Goal: Transaction & Acquisition: Purchase product/service

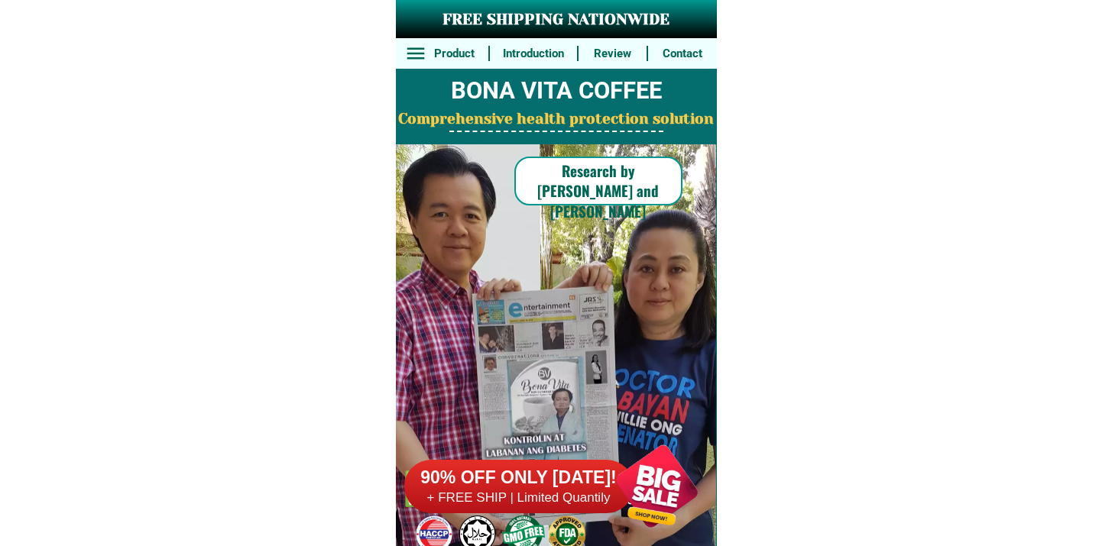
click at [568, 512] on div at bounding box center [518, 486] width 229 height 53
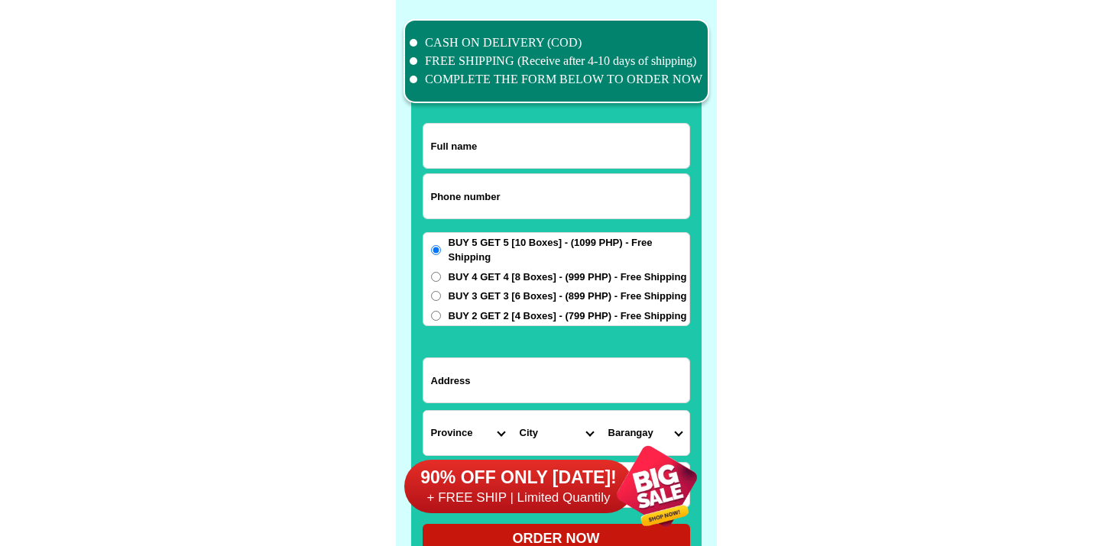
scroll to position [11879, 0]
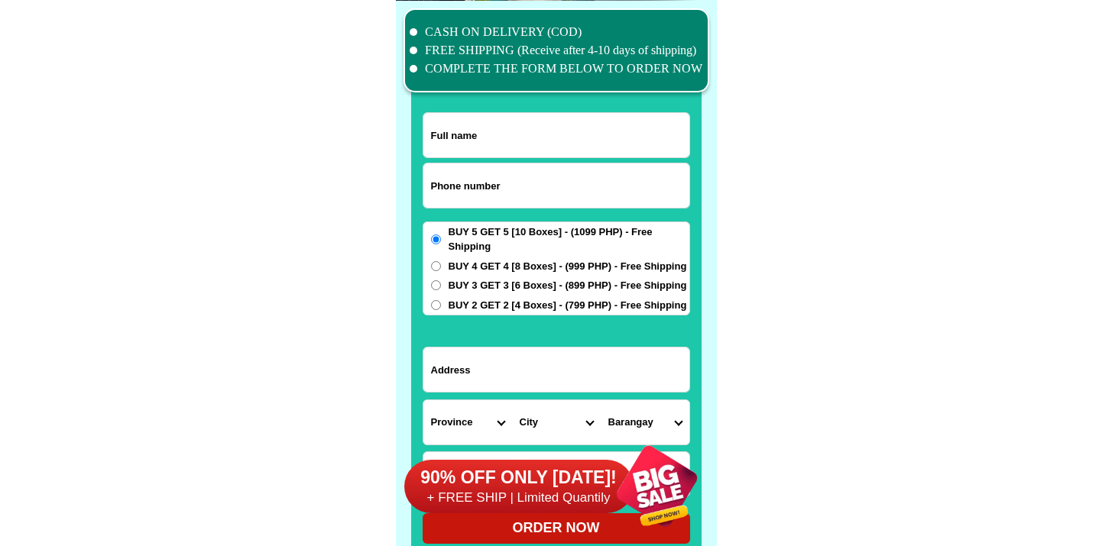
click at [484, 204] on input "Input phone_number" at bounding box center [556, 186] width 266 height 44
paste input "9099598022"
click at [431, 186] on input "9099598022" at bounding box center [556, 186] width 266 height 44
type input "09099598022"
click at [523, 158] on form "09099598022 ORDER NOW Province Abra Agusan-del-norte Agusan-del-sur Aklan Albay…" at bounding box center [556, 328] width 267 height 432
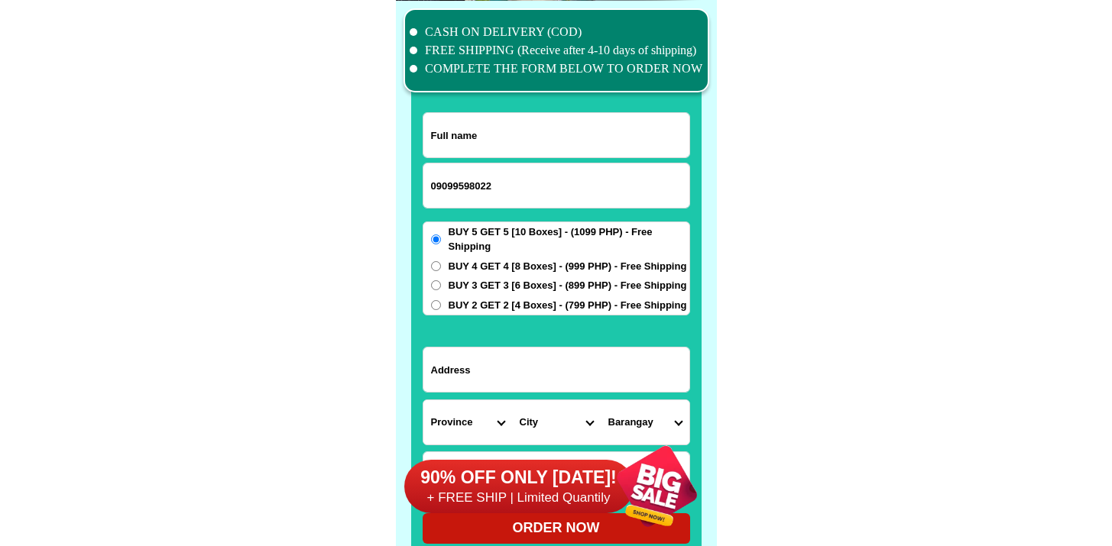
click at [520, 122] on input "Input full_name" at bounding box center [556, 135] width 266 height 44
paste input "Nida Manalo"
type input "Nida Manalo"
click at [479, 393] on form "Nida Manalo 09099598022 ORDER NOW Province Abra Agusan-del-norte Agusan-del-sur…" at bounding box center [556, 328] width 267 height 432
click at [483, 377] on input "Input address" at bounding box center [556, 370] width 266 height 44
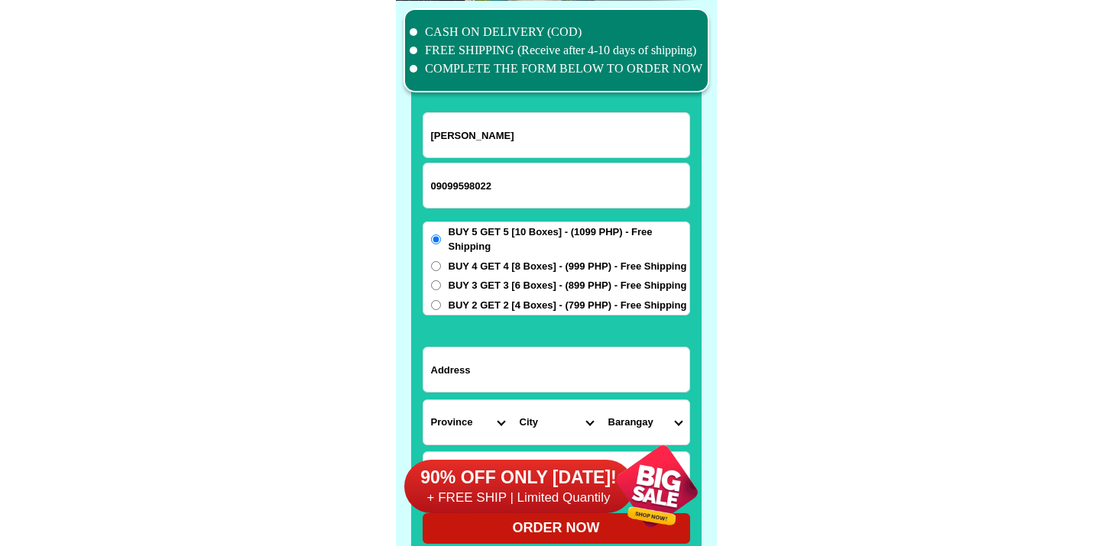
paste input "Sulangi St.Nagbalayong Morong Bataan"
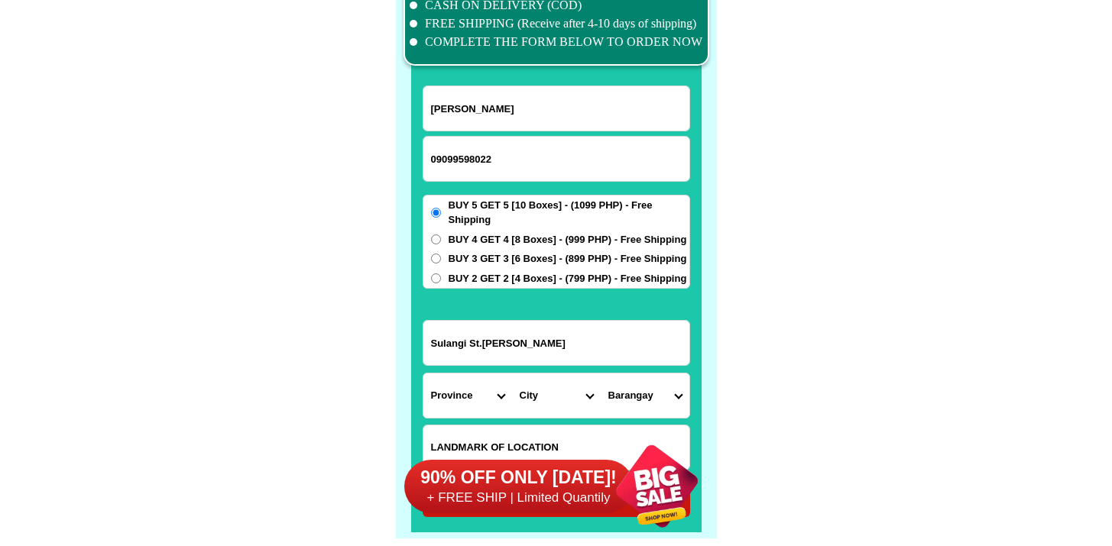
type input "Sulangi St.Nagbalayong Morong Bataan"
click at [466, 399] on select "Province [GEOGRAPHIC_DATA] [GEOGRAPHIC_DATA] [GEOGRAPHIC_DATA] [GEOGRAPHIC_DATA…" at bounding box center [467, 396] width 89 height 44
select select "63_1"
click at [423, 374] on select "Province [GEOGRAPHIC_DATA] [GEOGRAPHIC_DATA] [GEOGRAPHIC_DATA] [GEOGRAPHIC_DATA…" at bounding box center [467, 396] width 89 height 44
click at [549, 395] on select "City Abucay Bagac Balanga-city Bataan-morong Bataan-pilar Dinalupihan Hermosa L…" at bounding box center [556, 396] width 89 height 44
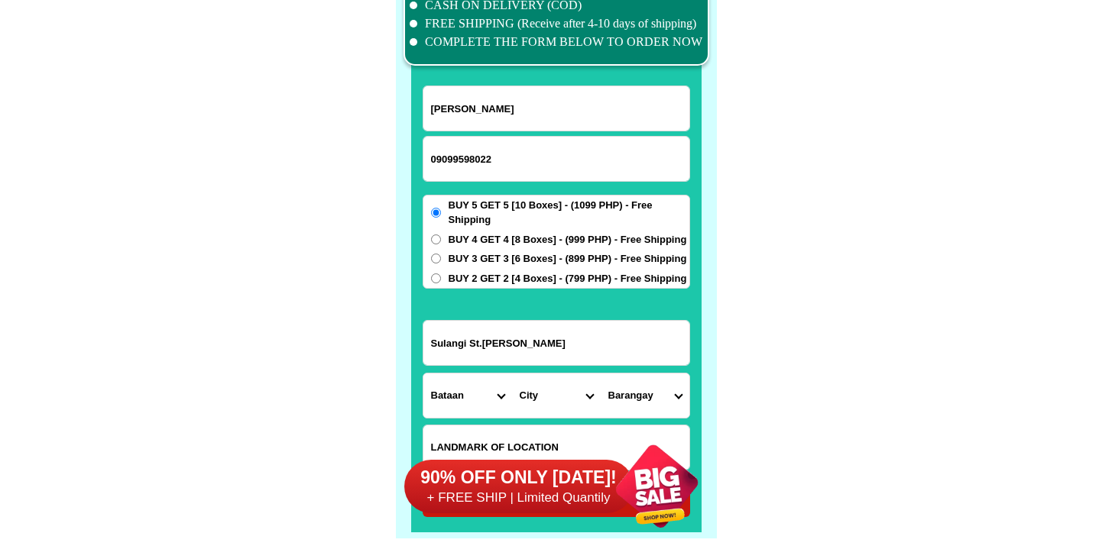
select select "63_15715"
click at [512, 374] on select "City Abucay Bagac Balanga-city Bataan-morong Bataan-pilar Dinalupihan Hermosa L…" at bounding box center [556, 396] width 89 height 44
click at [642, 394] on select "Barangay Binaritan Mabayo Nagbalayong Poblacion Sabang" at bounding box center [645, 396] width 89 height 44
select select "63_1571530981"
click at [601, 374] on select "Barangay Binaritan Mabayo Nagbalayong Poblacion Sabang" at bounding box center [645, 396] width 89 height 44
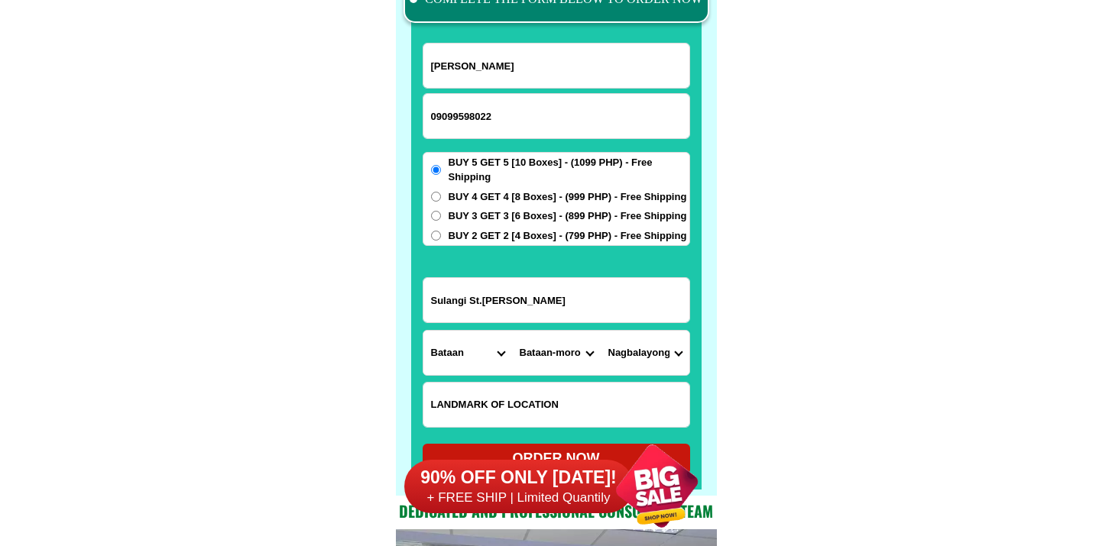
click at [497, 399] on input "Input LANDMARKOFLOCATION" at bounding box center [556, 405] width 266 height 44
paste input "Ķapilya ng Iglesia ni Cristo, left side."
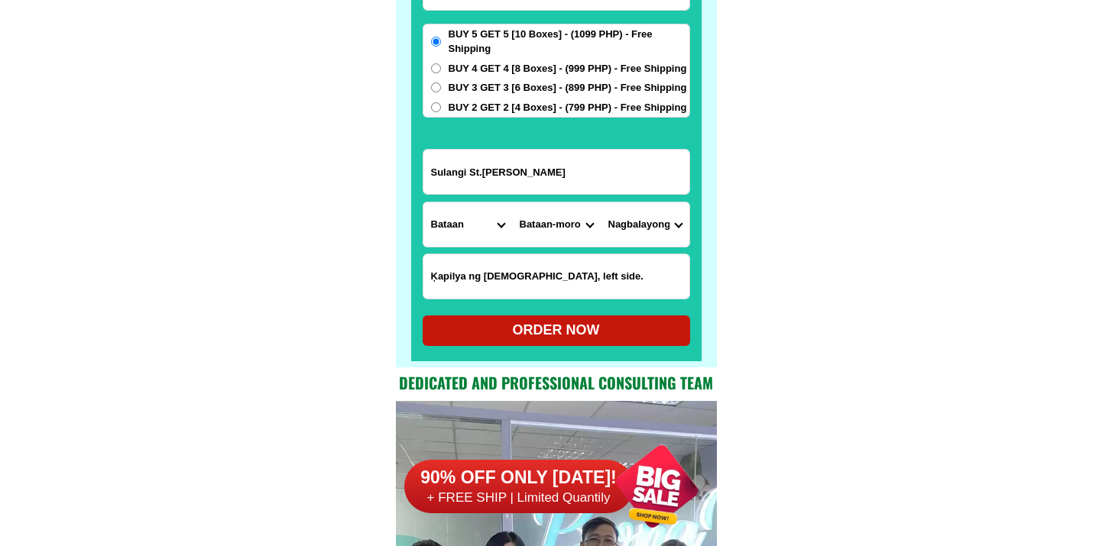
scroll to position [12158, 0]
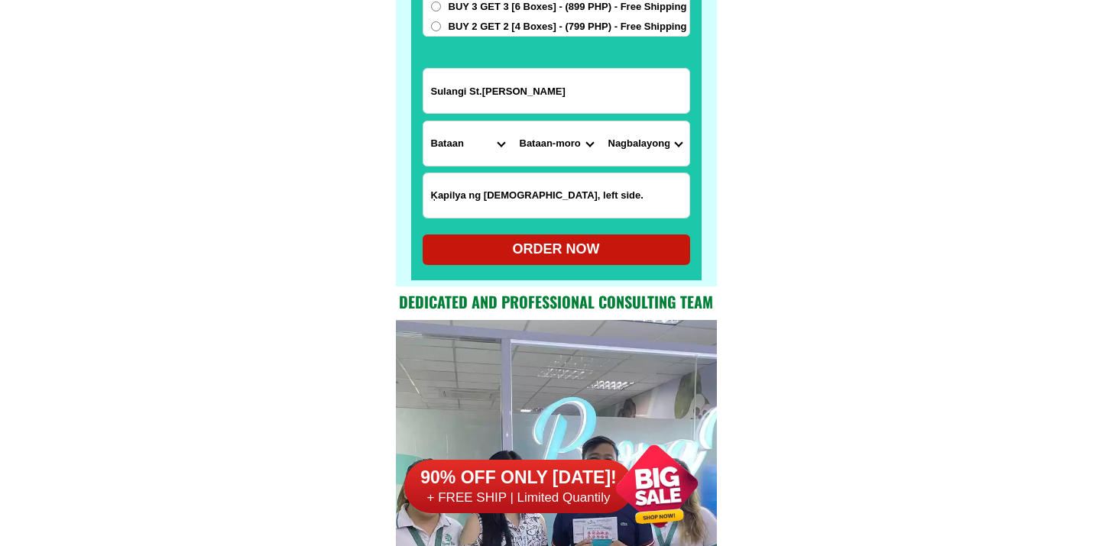
type input "Ķapilya ng Iglesia ni Cristo, left side."
click at [519, 241] on div "ORDER NOW" at bounding box center [556, 249] width 267 height 21
radio input "true"
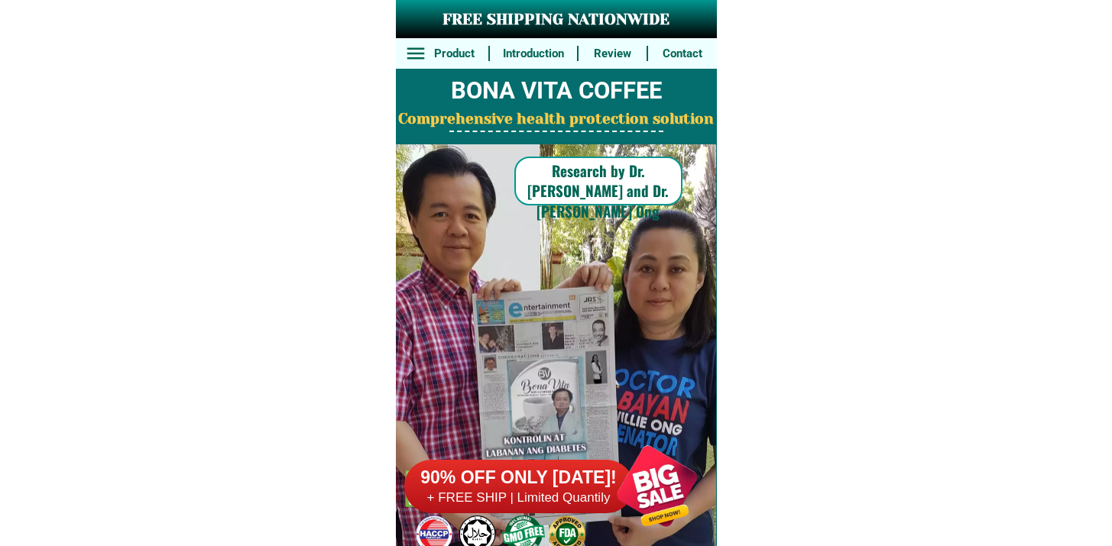
click at [585, 484] on h6 "90% OFF ONLY [DATE]!" at bounding box center [518, 478] width 229 height 23
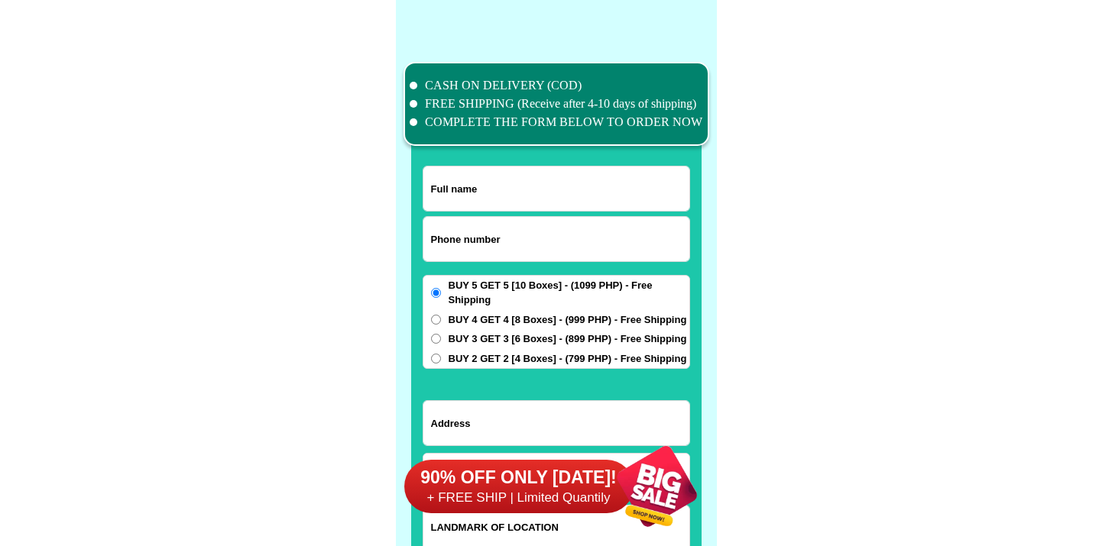
scroll to position [11879, 0]
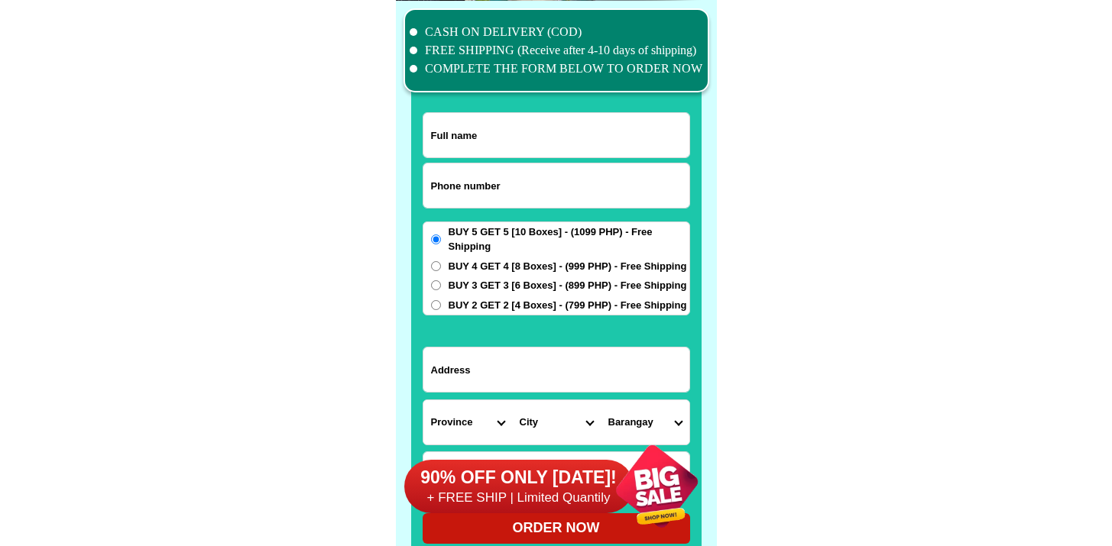
click at [508, 160] on form "ORDER NOW Province [GEOGRAPHIC_DATA] [GEOGRAPHIC_DATA] [GEOGRAPHIC_DATA] [GEOGR…" at bounding box center [556, 328] width 267 height 432
click at [504, 181] on input "Input phone_number" at bounding box center [556, 186] width 266 height 44
paste input "9949317114"
type input "09949317114"
click at [497, 138] on input "Input full_name" at bounding box center [556, 135] width 266 height 44
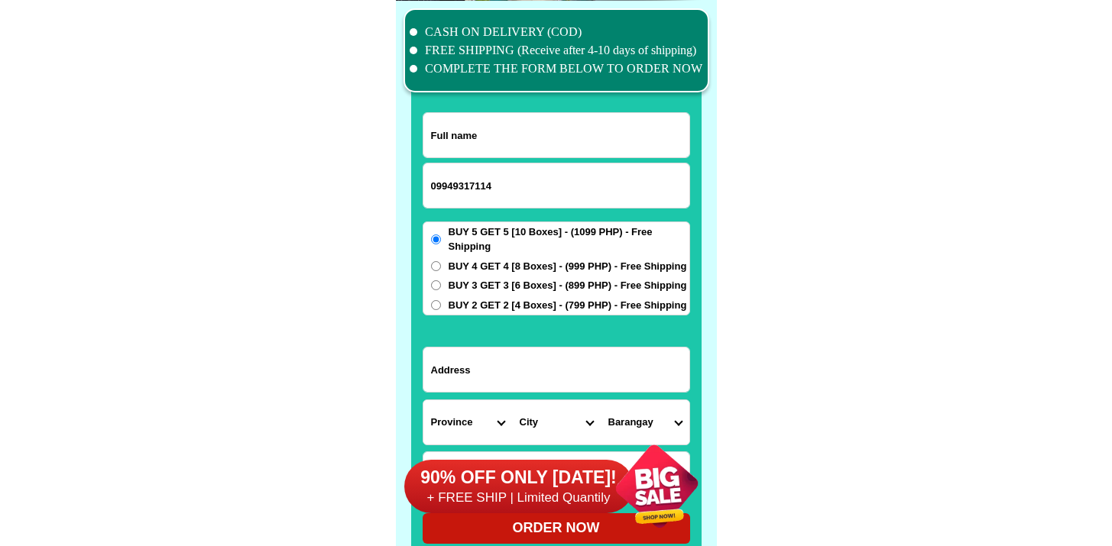
paste input "[PERSON_NAME]"
type input "[PERSON_NAME]"
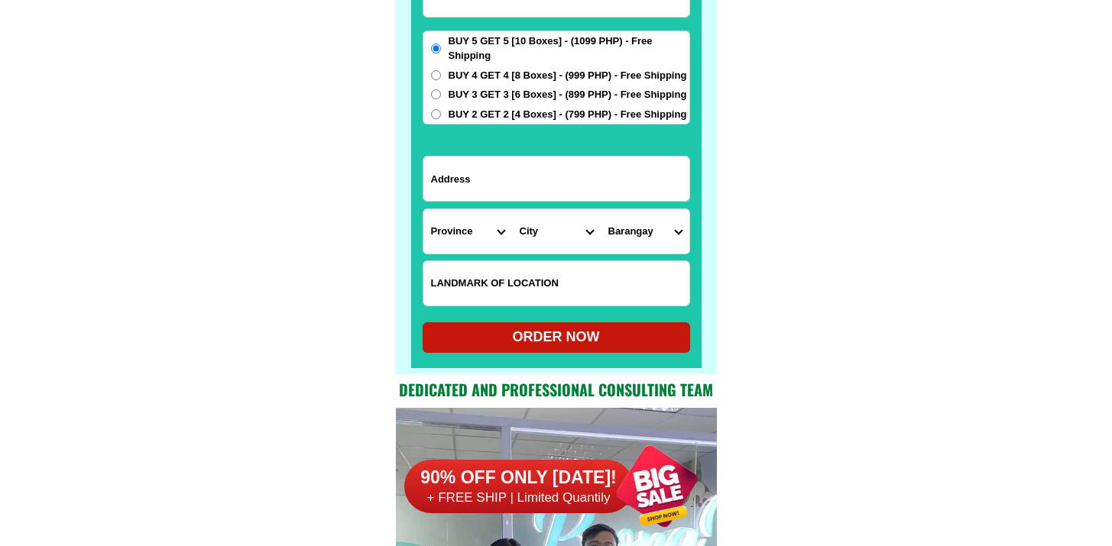
scroll to position [12113, 0]
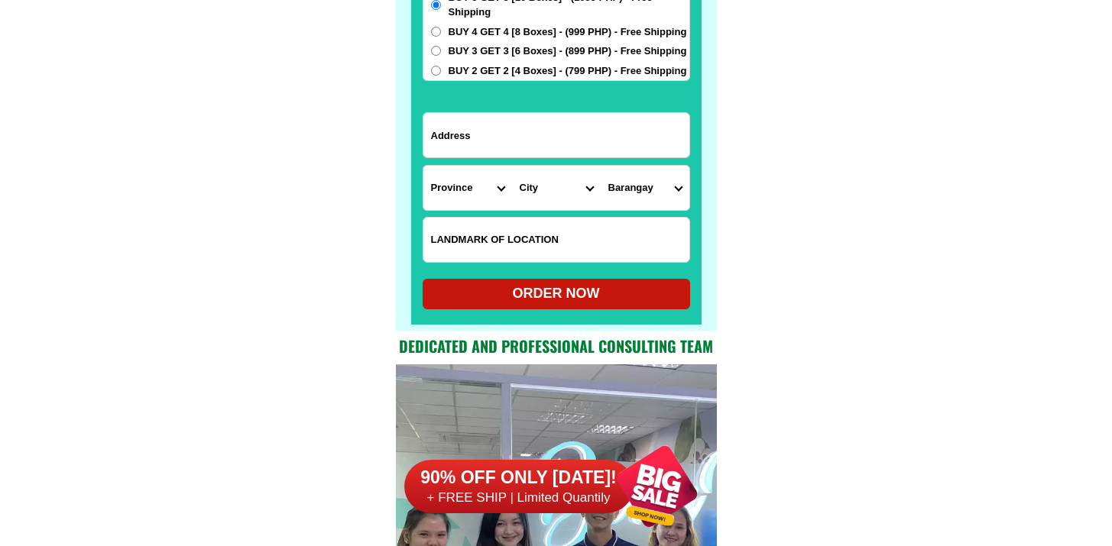
click at [491, 220] on input "Input LANDMARKOFLOCATION" at bounding box center [556, 240] width 266 height 44
paste input "Beside arco pob.[PERSON_NAME] or adoracion store may kaymito tree infront"
type input "Beside arco pob.[PERSON_NAME] or adoracion store may kaymito tree infront"
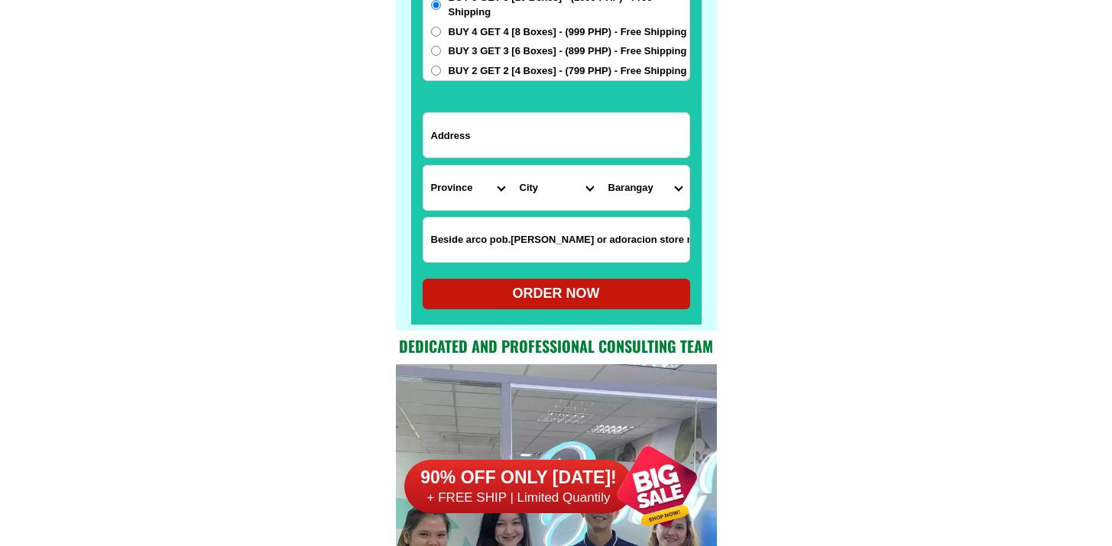
click at [455, 199] on select "Province [GEOGRAPHIC_DATA] [GEOGRAPHIC_DATA] [GEOGRAPHIC_DATA] [GEOGRAPHIC_DATA…" at bounding box center [467, 188] width 89 height 44
select select "63_32"
click at [423, 166] on select "Province [GEOGRAPHIC_DATA] [GEOGRAPHIC_DATA] [GEOGRAPHIC_DATA] [GEOGRAPHIC_DATA…" at bounding box center [467, 188] width 89 height 44
click at [530, 187] on select "City Agoo Aringay Bacnotan [PERSON_NAME] [GEOGRAPHIC_DATA] Caba La-union-[GEOGR…" at bounding box center [556, 188] width 89 height 44
select select "63_324600"
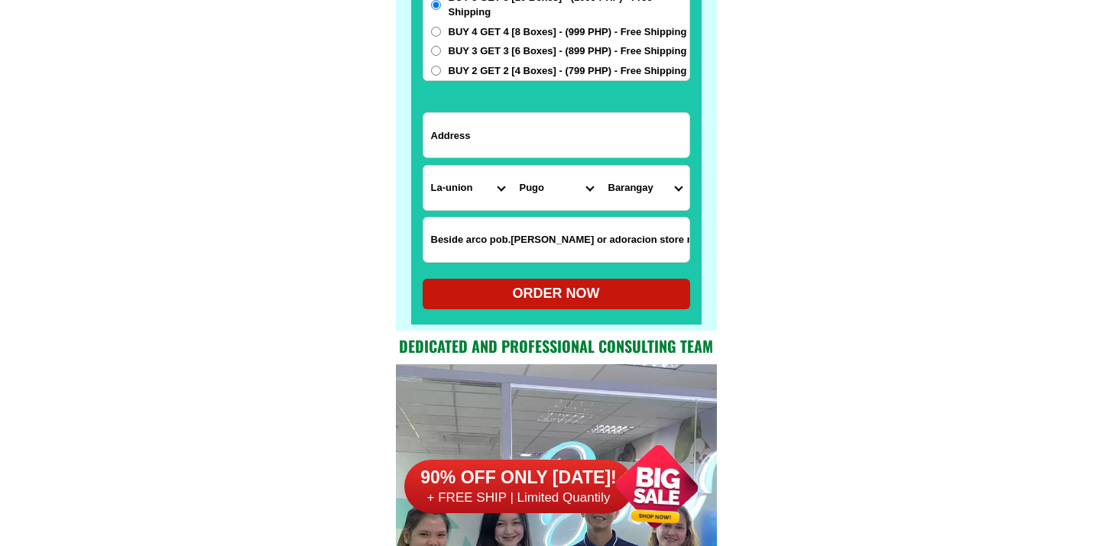
click at [512, 166] on select "City Agoo Aringay Bacnotan [PERSON_NAME] [GEOGRAPHIC_DATA] Caba La-union-[GEOGR…" at bounding box center [556, 188] width 89 height 44
click at [632, 193] on select "Barangay Ambalite Ambangonan Cares [GEOGRAPHIC_DATA] Duplas [GEOGRAPHIC_DATA] M…" at bounding box center [645, 188] width 89 height 44
select select "63_32460011726"
click at [601, 166] on select "Barangay Ambalite Ambangonan Cares [GEOGRAPHIC_DATA] Duplas [GEOGRAPHIC_DATA] M…" at bounding box center [645, 188] width 89 height 44
click at [510, 111] on form "[PERSON_NAME] 09949317114 ORDER NOW Province [GEOGRAPHIC_DATA] [GEOGRAPHIC_DATA…" at bounding box center [556, 94] width 267 height 432
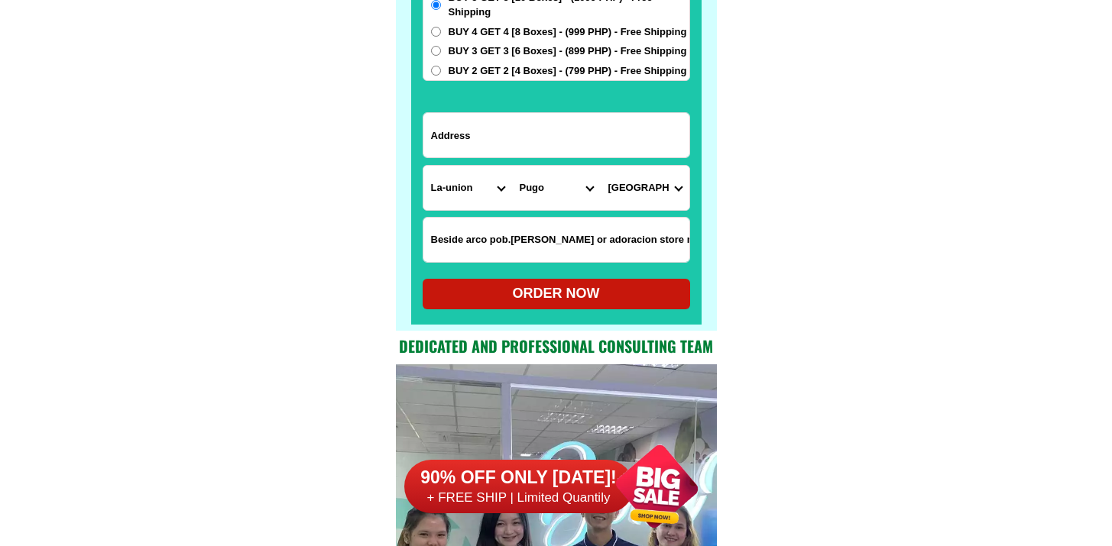
click at [510, 124] on input "Input address" at bounding box center [556, 135] width 266 height 44
type input "la union, pugo, pob [PERSON_NAME]"
click at [511, 300] on div "ORDER NOW" at bounding box center [556, 294] width 267 height 21
radio input "true"
